Goal: Navigation & Orientation: Find specific page/section

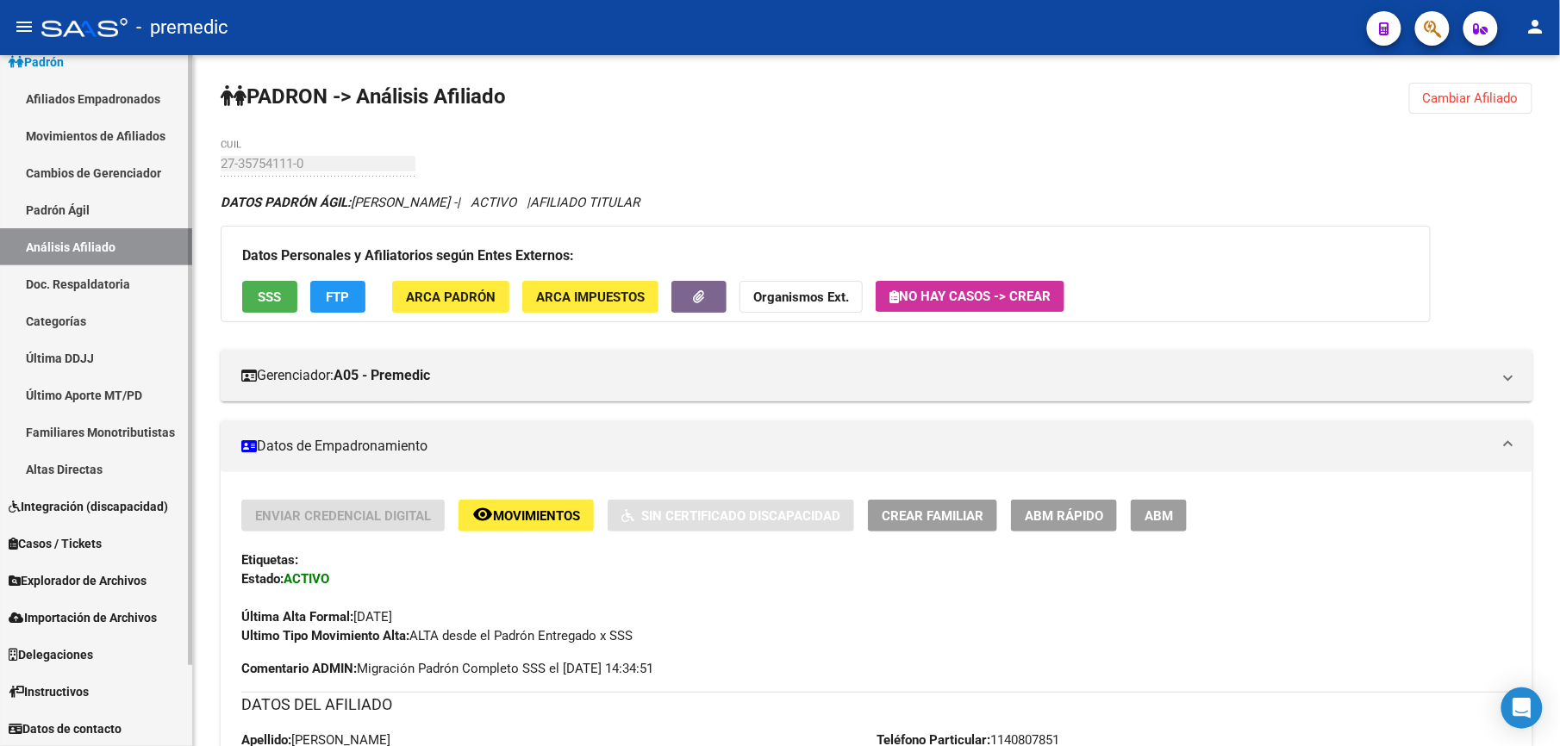
click at [76, 232] on link "Análisis Afiliado" at bounding box center [96, 246] width 192 height 37
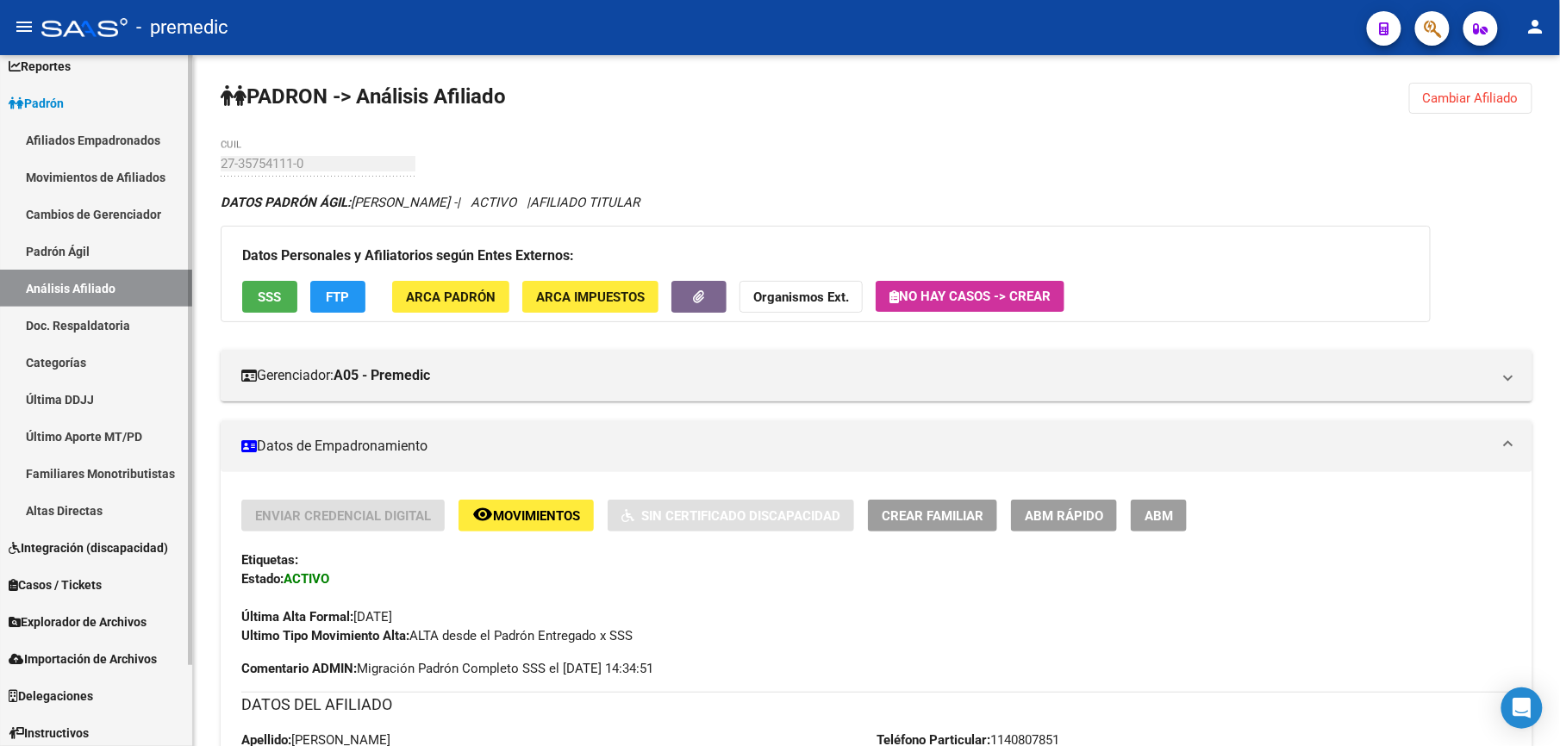
scroll to position [93, 0]
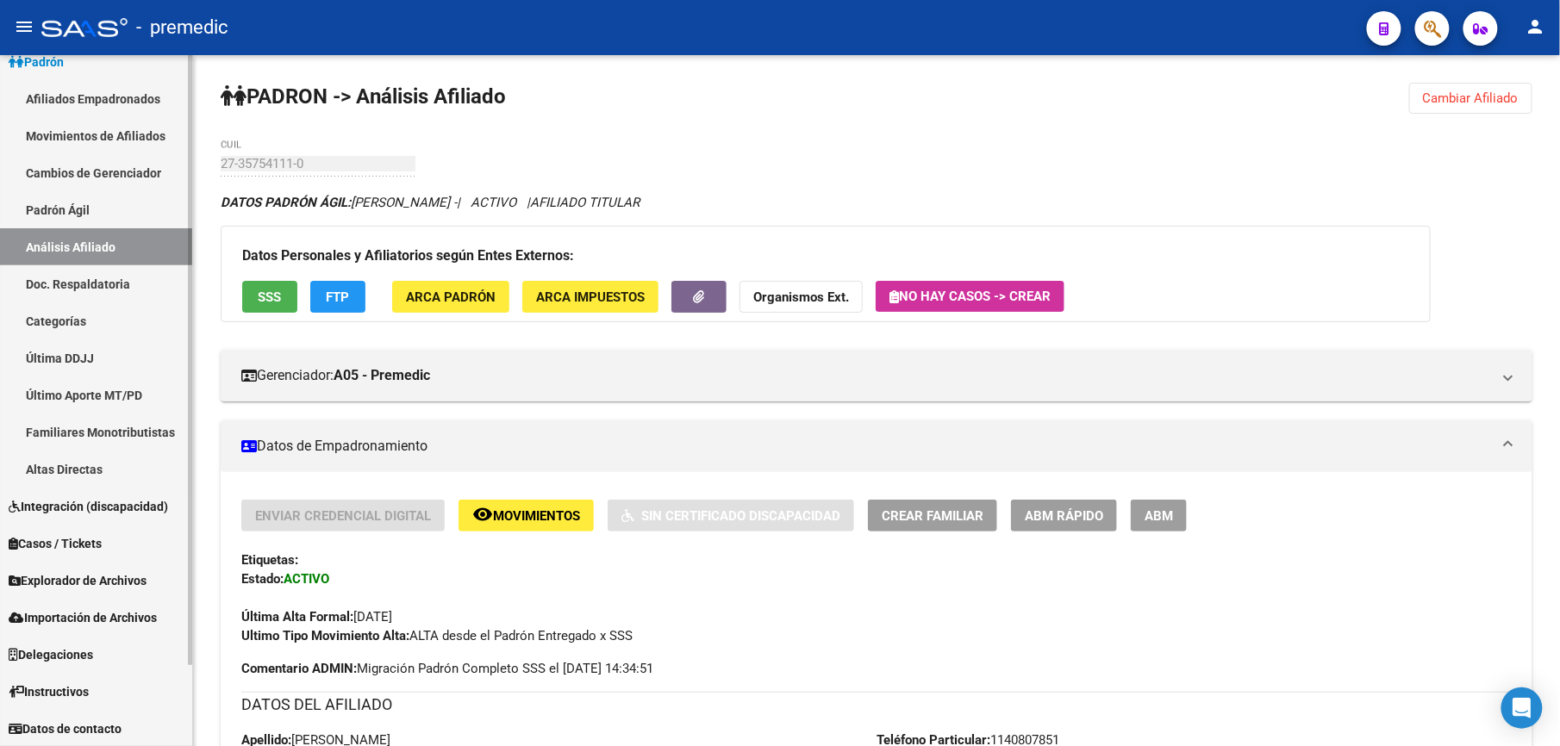
click at [124, 315] on link "Categorías" at bounding box center [96, 321] width 192 height 37
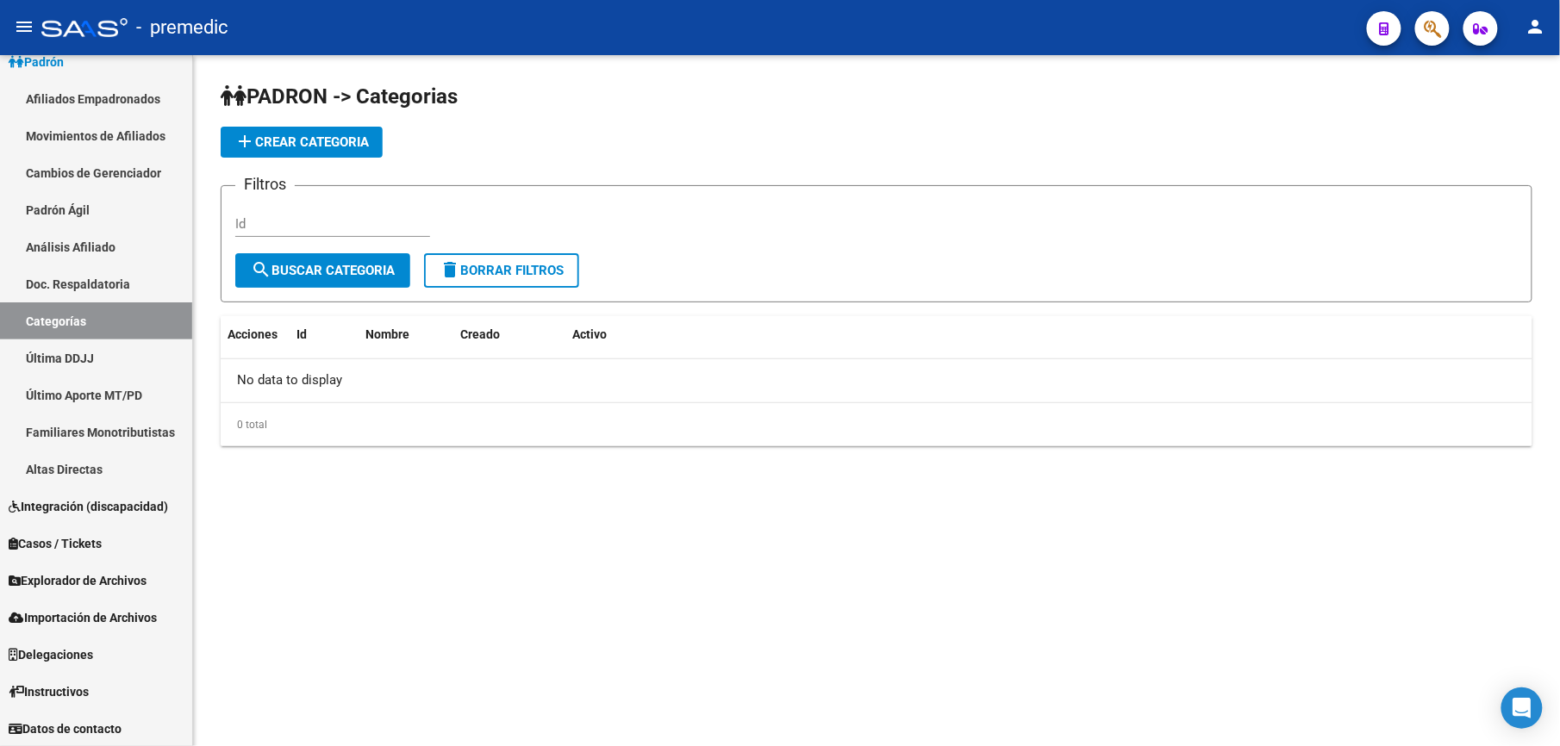
click at [1365, 446] on div "PADRON -> Categorias add Crear Categoria Filtros Id search Buscar Categoria del…" at bounding box center [876, 278] width 1367 height 446
click at [272, 221] on input "Id" at bounding box center [332, 224] width 195 height 16
click at [800, 66] on div "PADRON -> Categorias add Crear Categoria Filtros Id search Buscar Categoria del…" at bounding box center [876, 278] width 1367 height 446
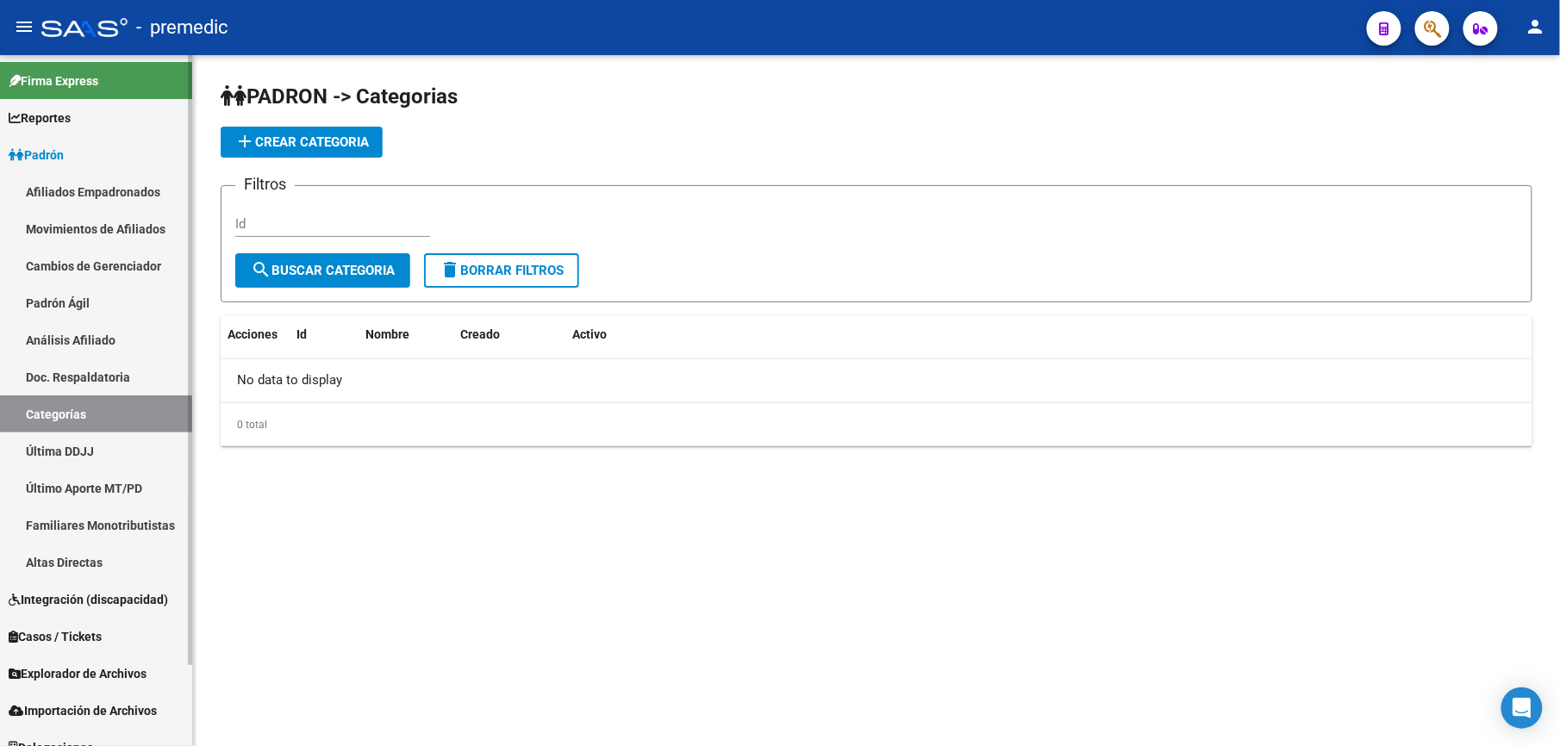
click at [98, 90] on link "Firma Express" at bounding box center [96, 80] width 192 height 37
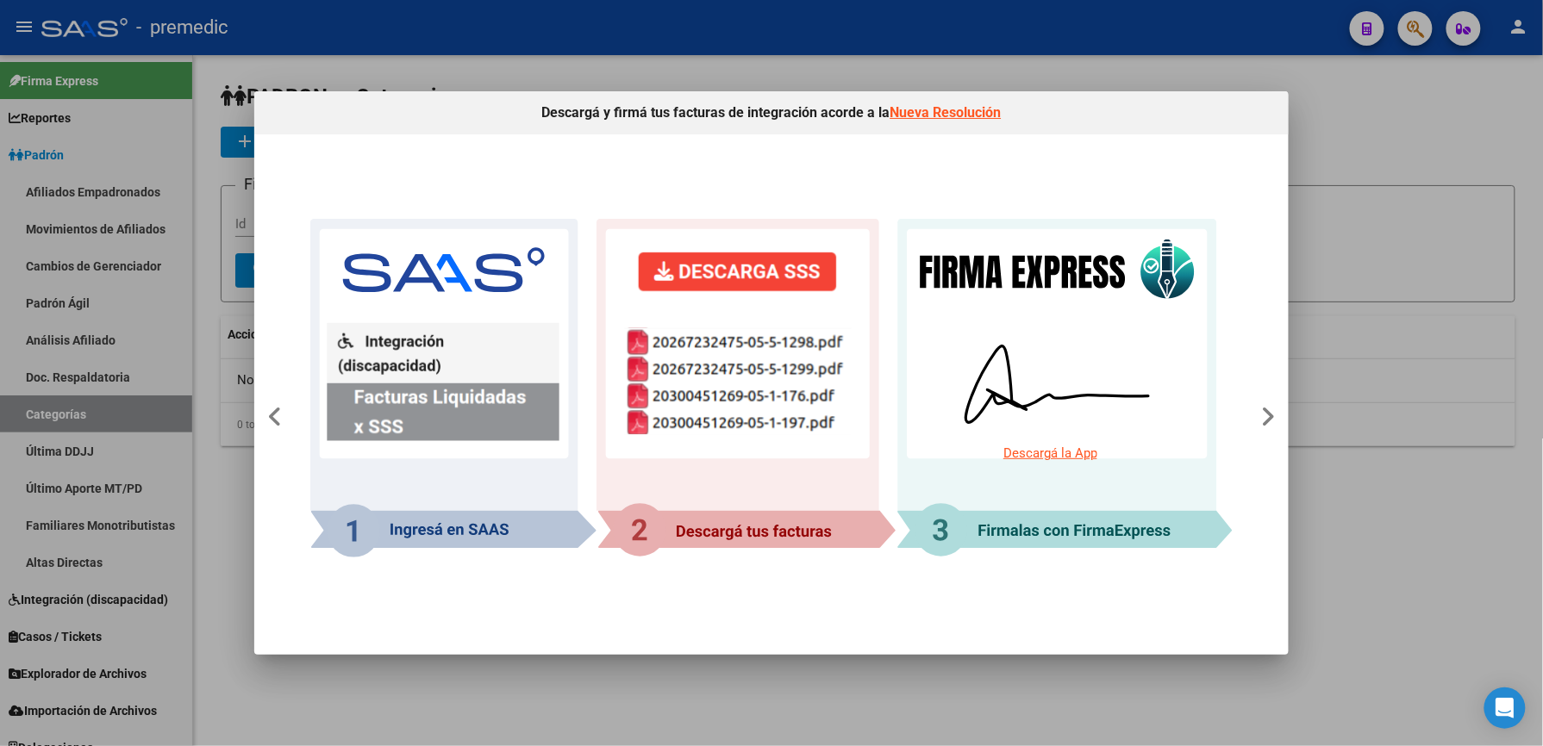
click at [1432, 309] on div at bounding box center [771, 373] width 1543 height 746
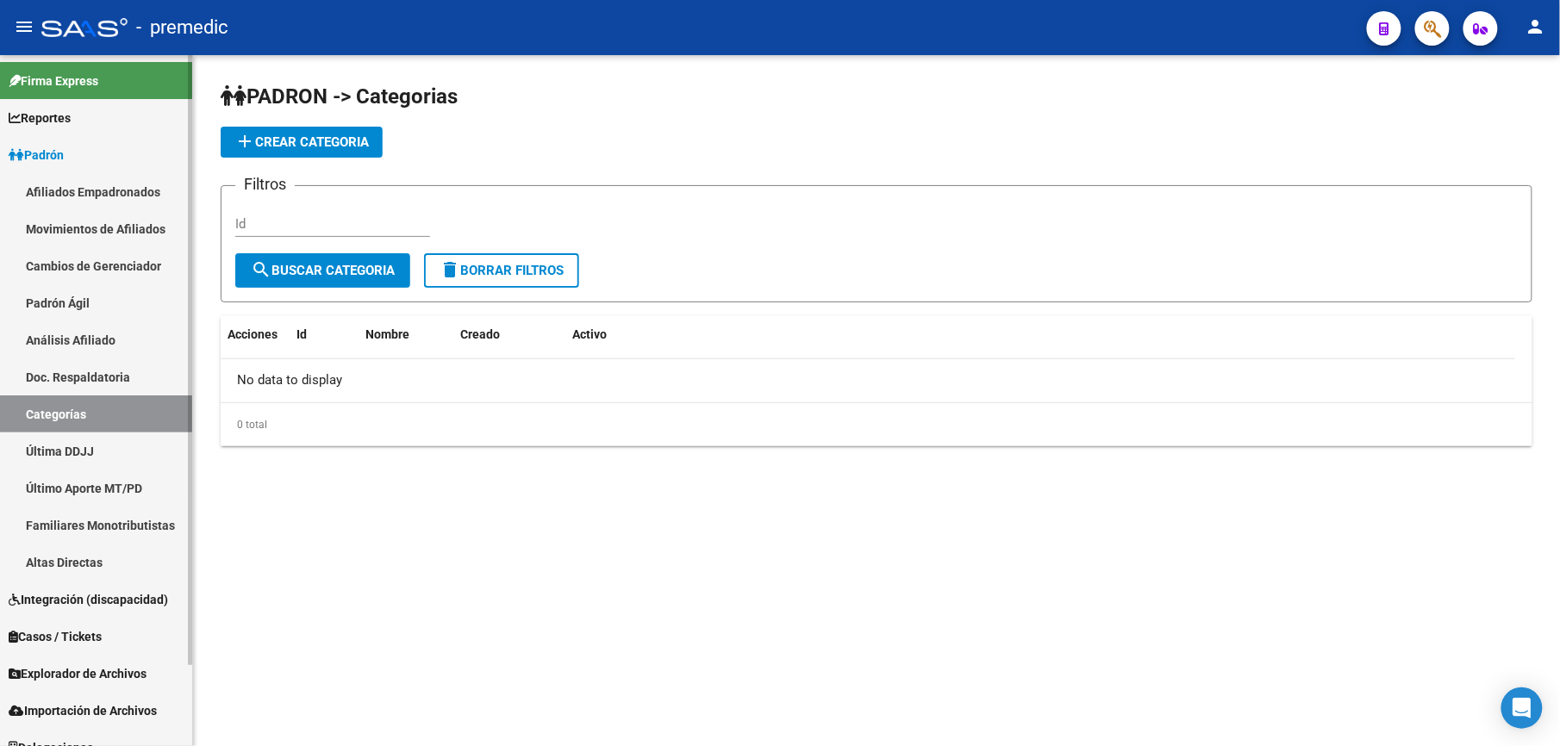
click at [80, 159] on link "Padrón" at bounding box center [96, 154] width 192 height 37
